Goal: Transaction & Acquisition: Purchase product/service

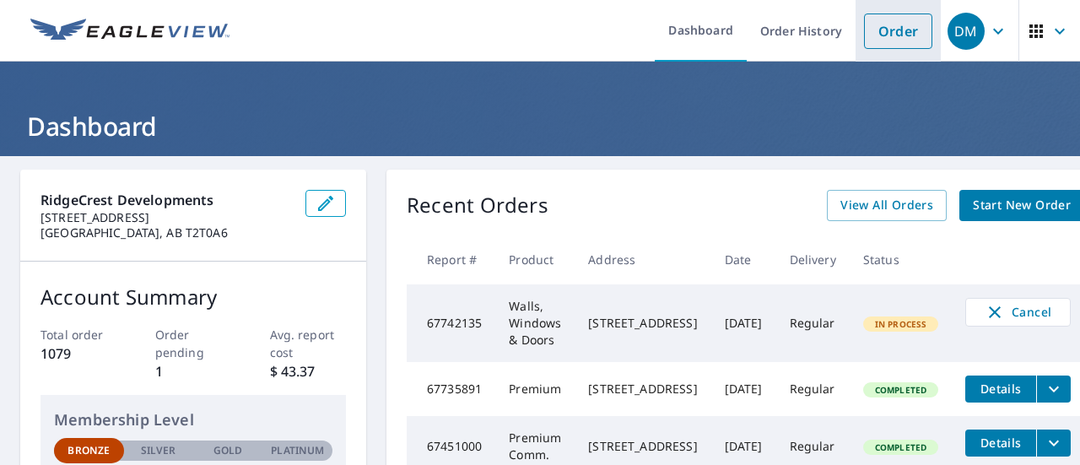
click at [877, 30] on link "Order" at bounding box center [898, 30] width 68 height 35
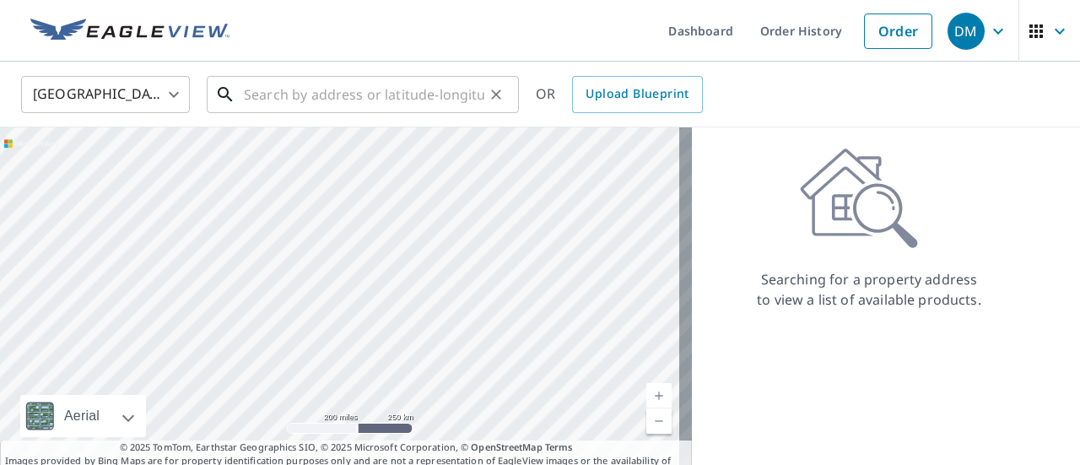
click at [248, 103] on input "text" at bounding box center [364, 94] width 240 height 47
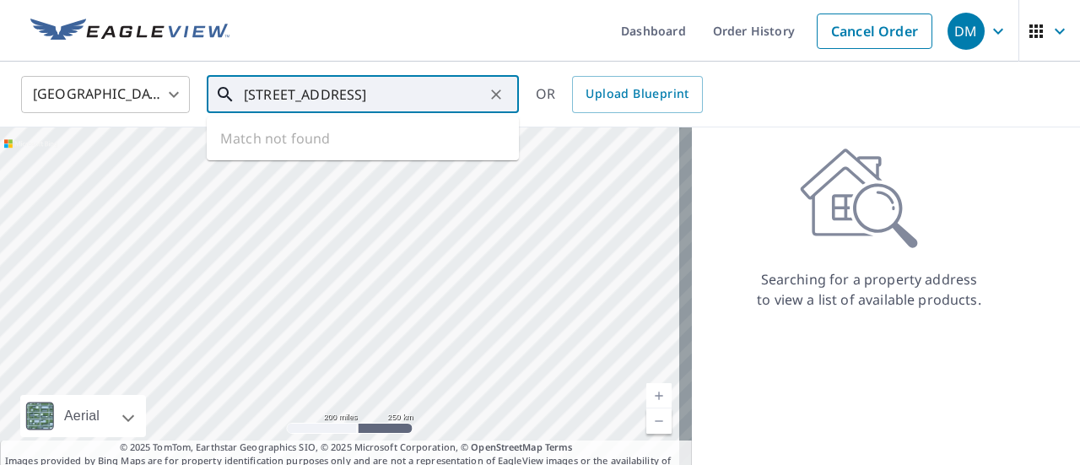
type input "[STREET_ADDRESS]"
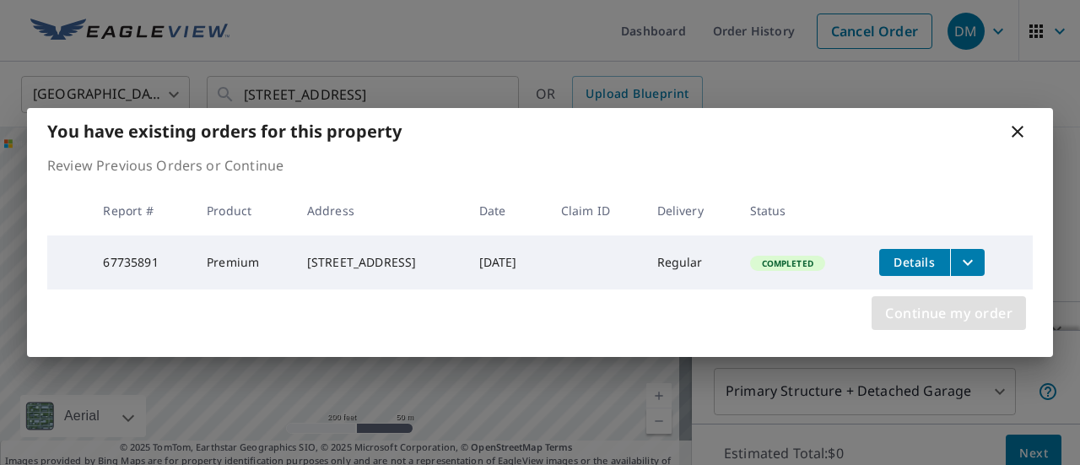
click at [908, 313] on span "Continue my order" at bounding box center [948, 313] width 127 height 24
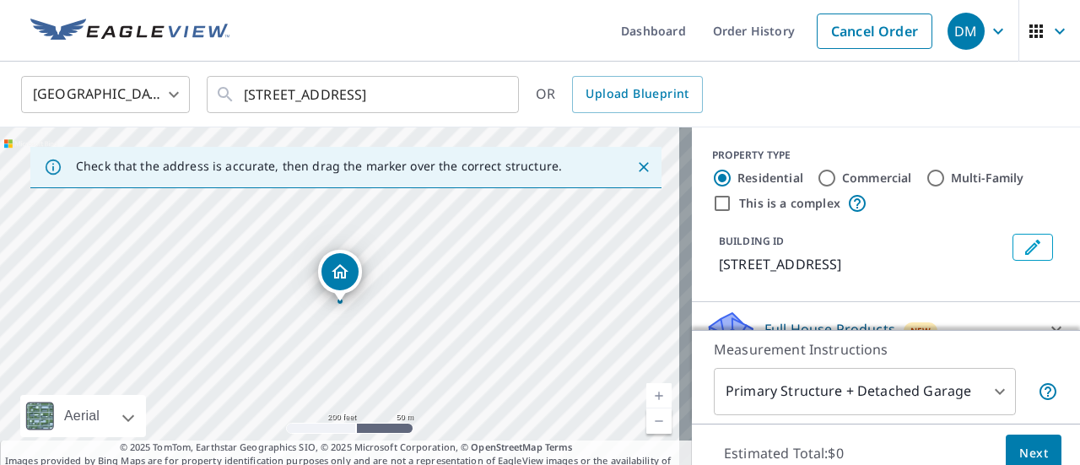
click at [943, 364] on div "Measurement Instructions Primary Structure + Detached Garage 1 ​" at bounding box center [886, 377] width 388 height 94
click at [984, 397] on body "DM DM Dashboard Order History Cancel Order DM [GEOGRAPHIC_DATA] [GEOGRAPHIC_DAT…" at bounding box center [540, 232] width 1080 height 465
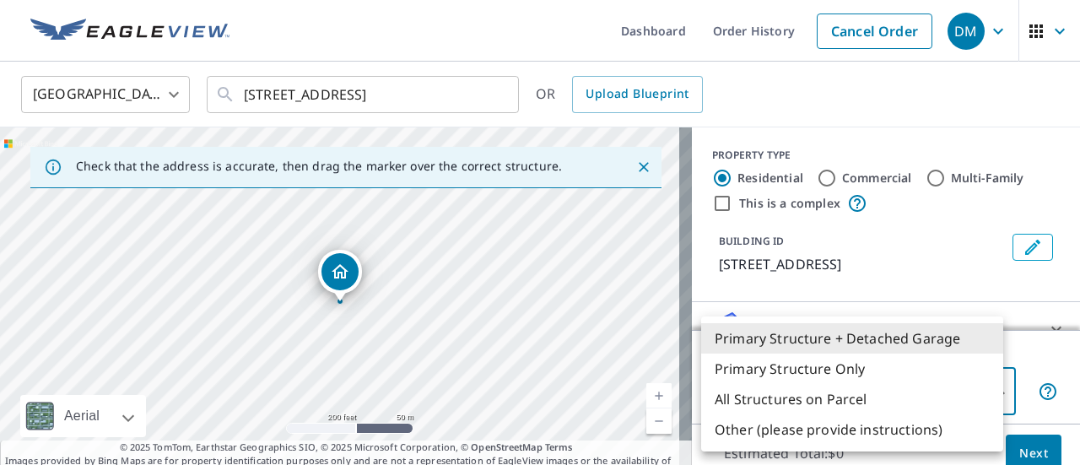
drag, startPoint x: 1063, startPoint y: 188, endPoint x: 1074, endPoint y: 267, distance: 80.0
click at [1074, 267] on div at bounding box center [540, 232] width 1080 height 465
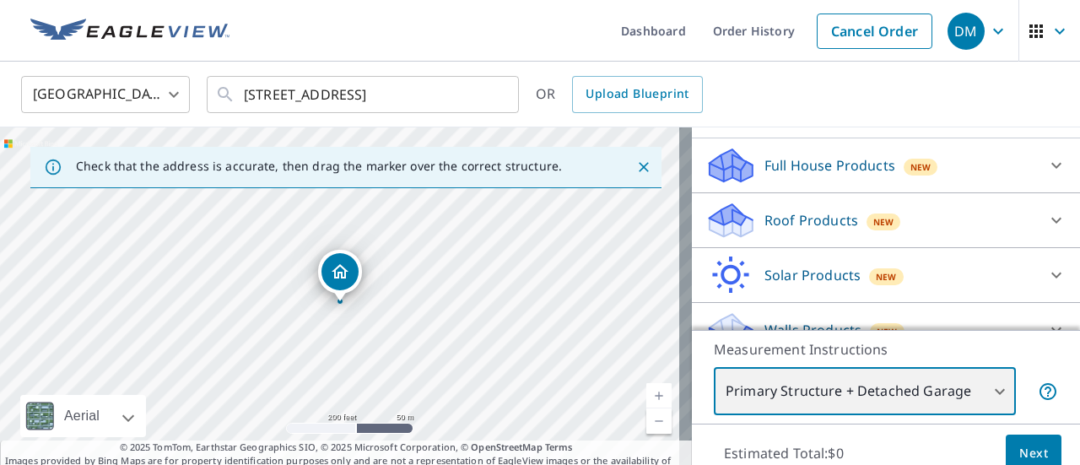
scroll to position [59, 0]
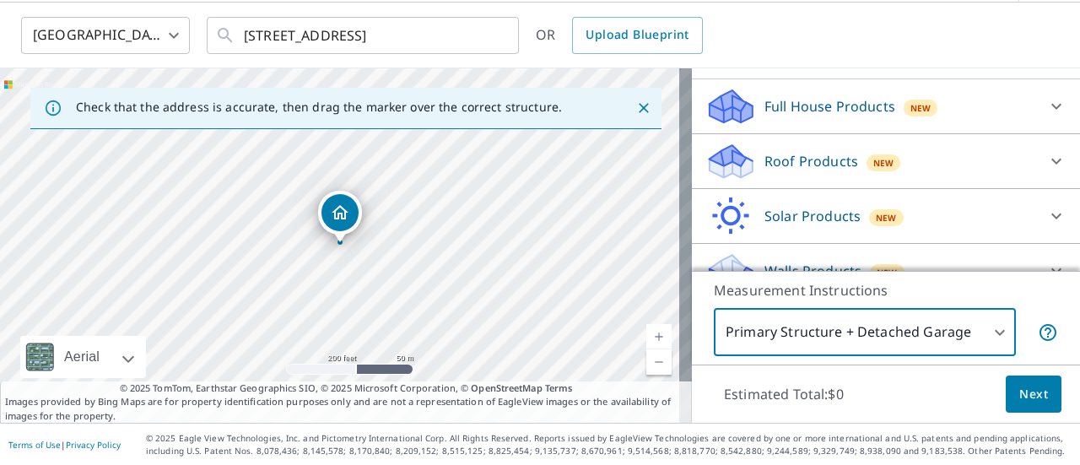
click at [826, 127] on div "Full House Products New" at bounding box center [870, 107] width 331 height 40
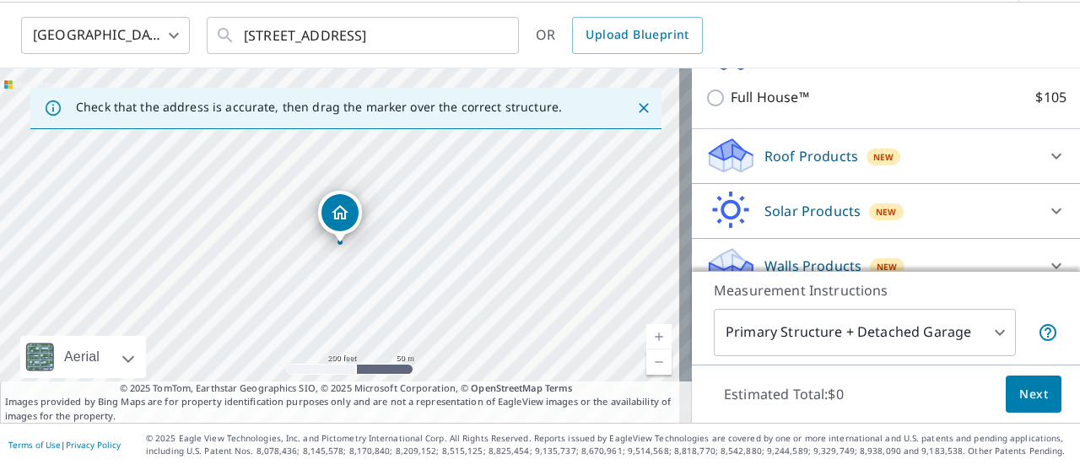
scroll to position [257, 0]
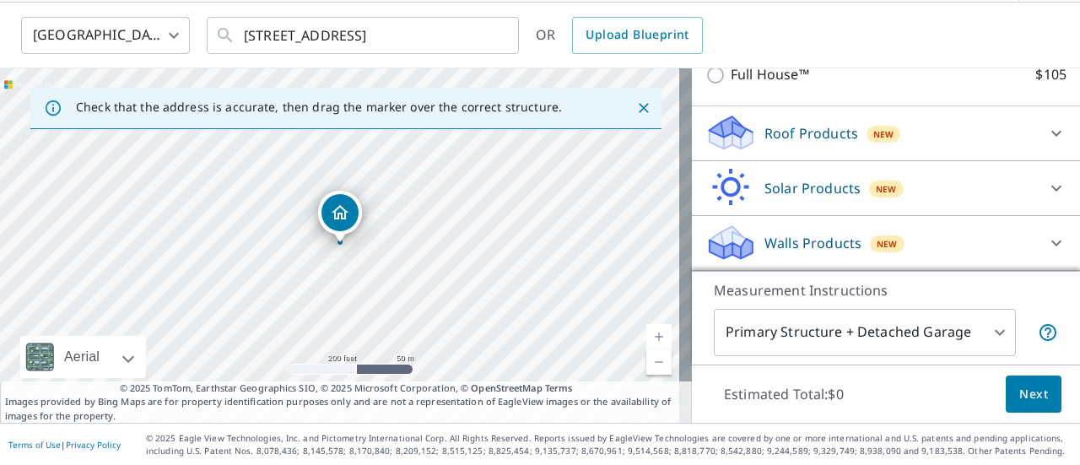
click at [876, 236] on div "New" at bounding box center [887, 243] width 35 height 17
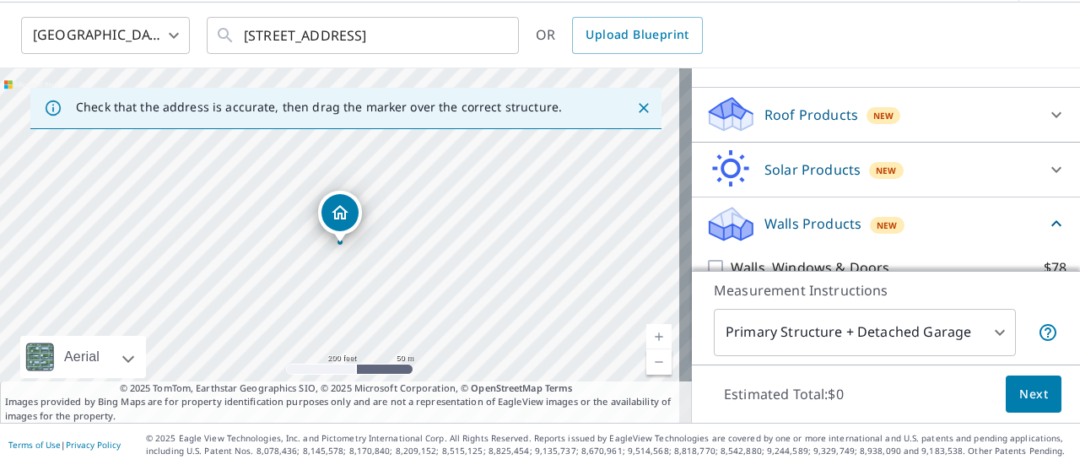
click at [819, 234] on p "Walls Products" at bounding box center [812, 223] width 97 height 20
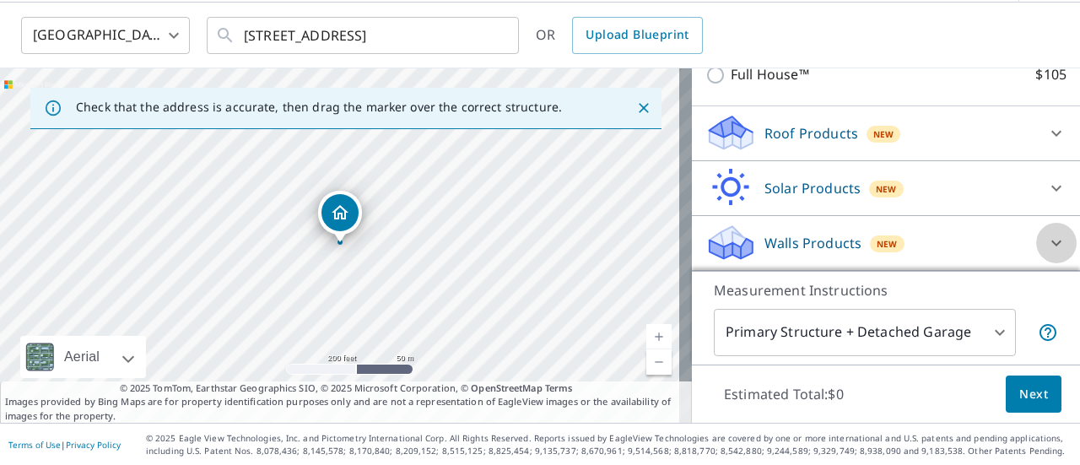
click at [1046, 239] on icon at bounding box center [1056, 243] width 20 height 20
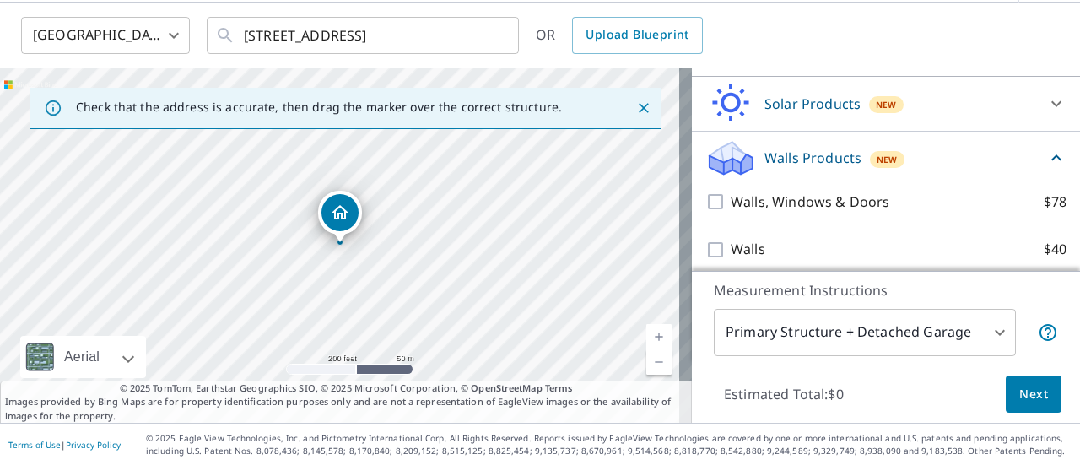
scroll to position [353, 0]
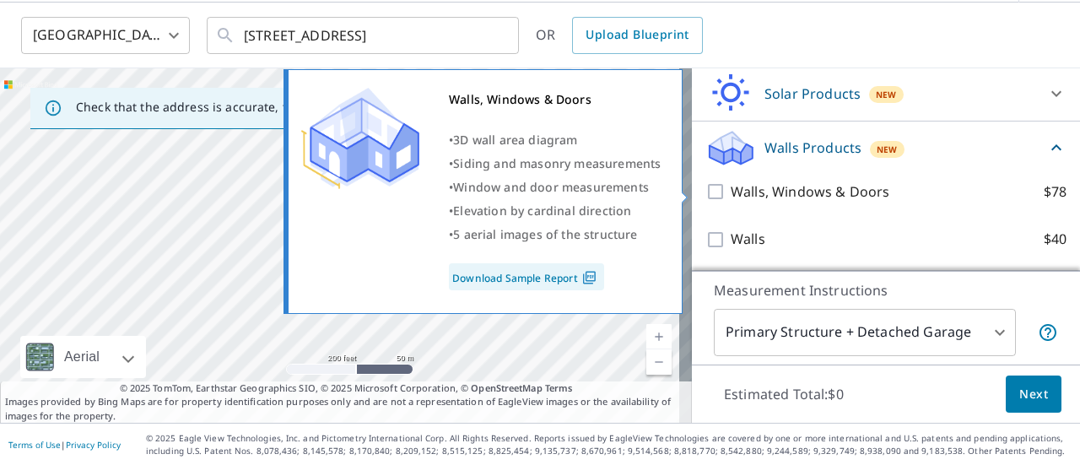
click at [705, 190] on input "Walls, Windows & Doors $78" at bounding box center [717, 191] width 25 height 20
checkbox input "true"
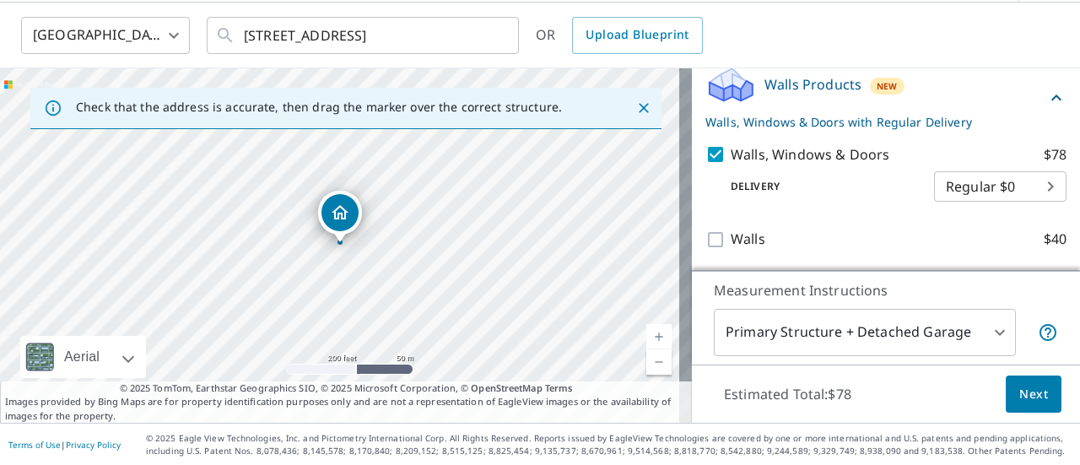
scroll to position [416, 0]
click at [1025, 385] on span "Next" at bounding box center [1033, 394] width 29 height 21
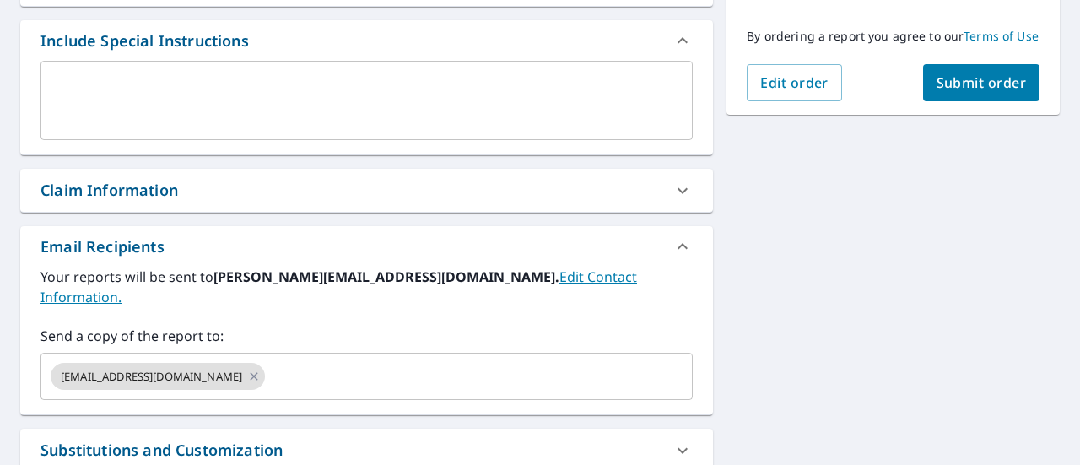
scroll to position [447, 0]
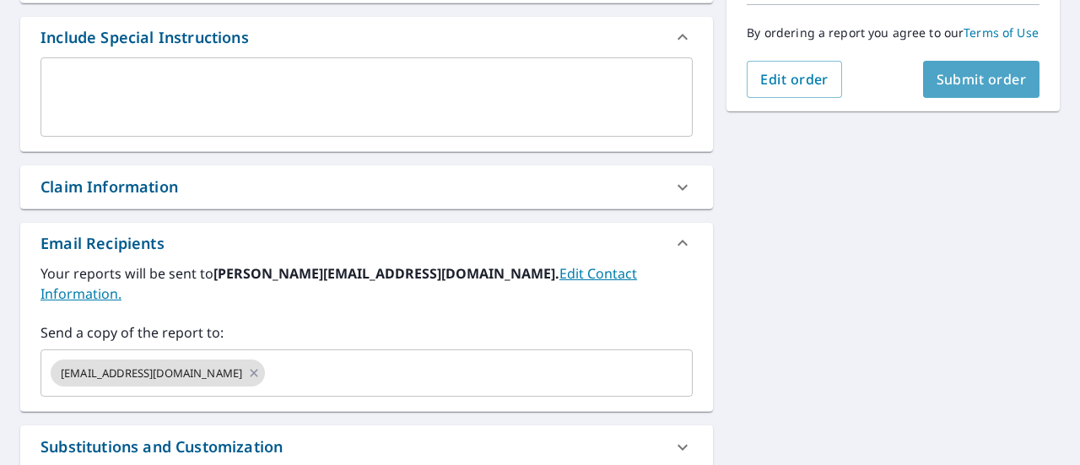
click at [970, 89] on span "Submit order" at bounding box center [981, 79] width 90 height 19
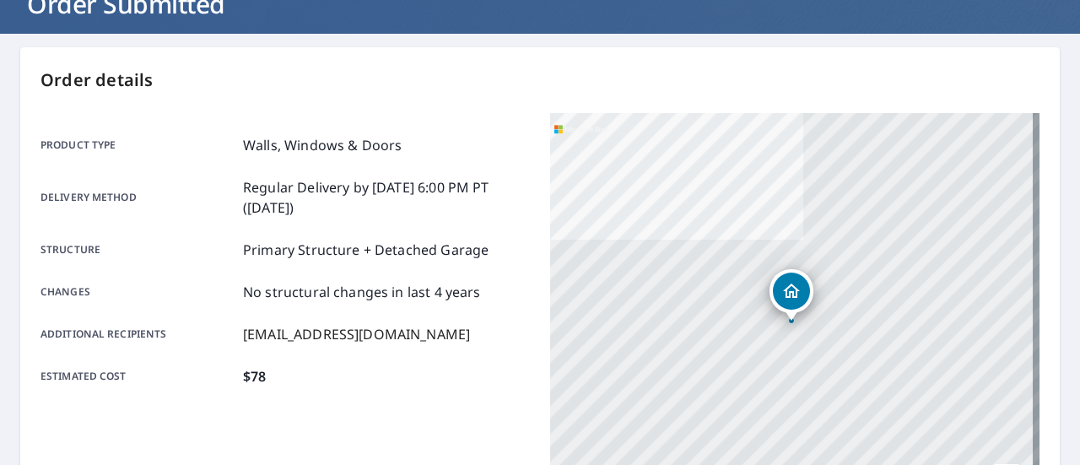
scroll to position [107, 0]
